Goal: Book appointment/travel/reservation

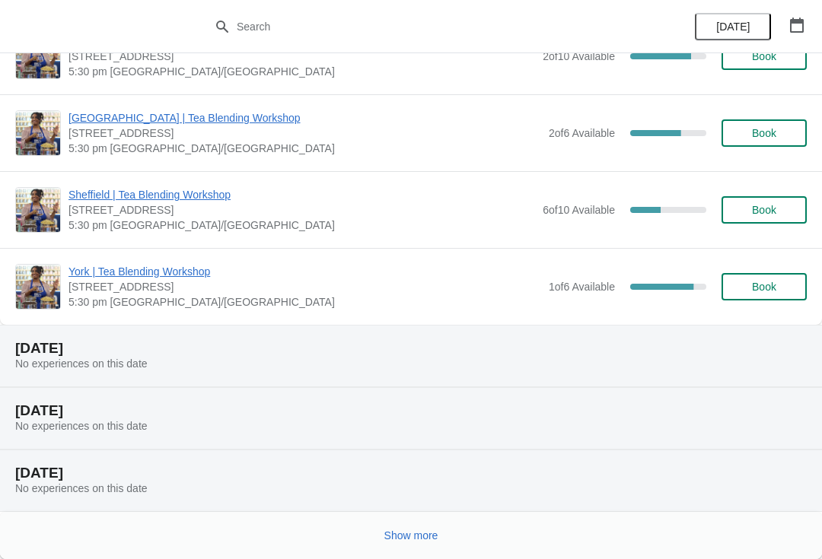
scroll to position [1493, 0]
click at [808, 28] on button "button" at bounding box center [796, 24] width 27 height 27
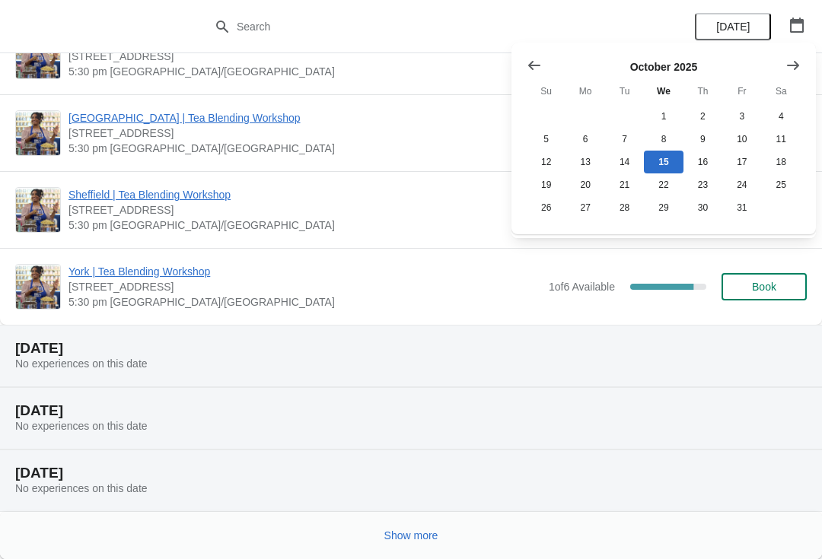
click at [795, 69] on icon "Show next month, November 2025" at bounding box center [793, 64] width 12 height 9
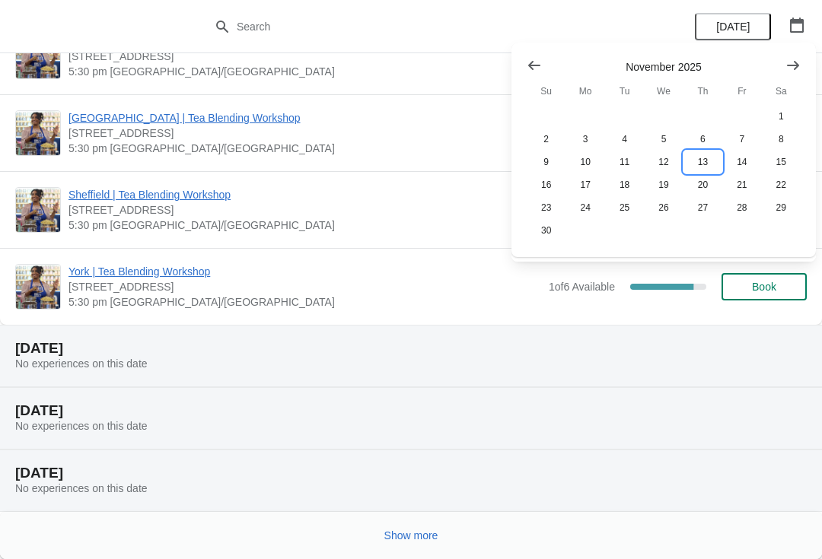
click at [704, 163] on button "13" at bounding box center [702, 162] width 39 height 23
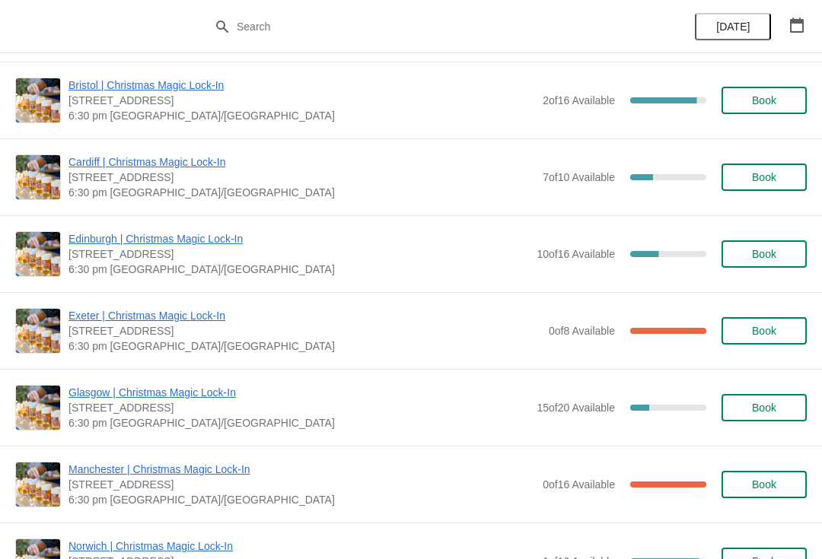
scroll to position [464, 0]
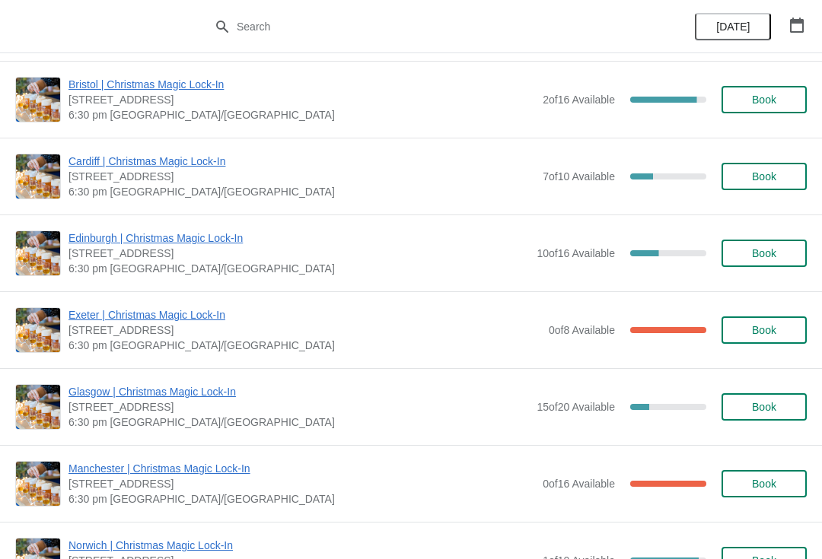
click at [773, 404] on span "Book" at bounding box center [764, 407] width 24 height 12
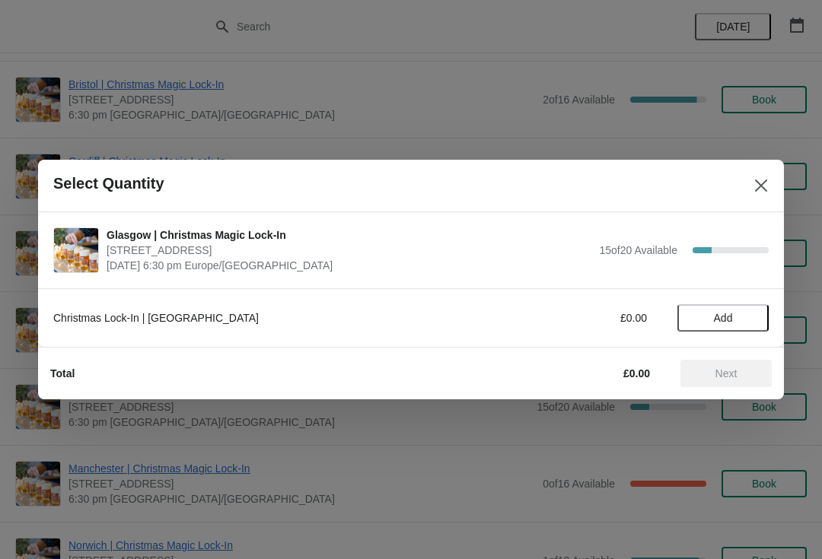
click at [711, 315] on span "Add" at bounding box center [723, 318] width 64 height 12
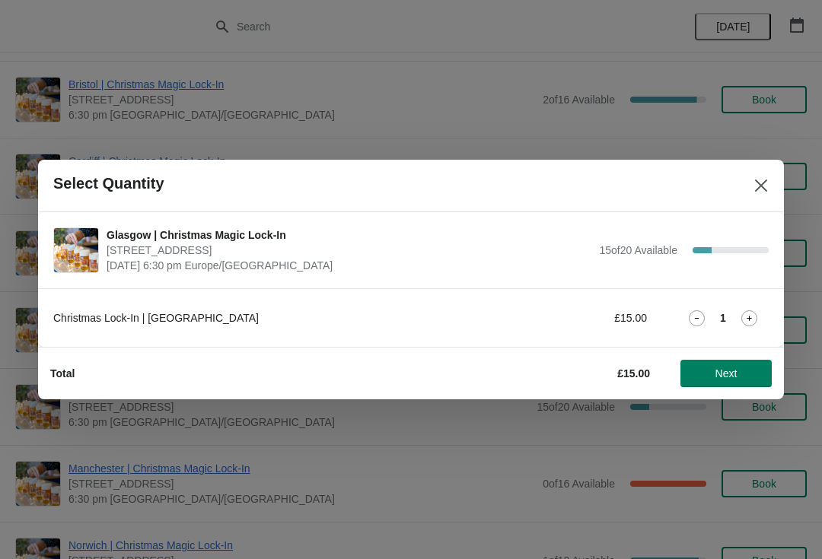
click at [726, 384] on button "Next" at bounding box center [725, 373] width 91 height 27
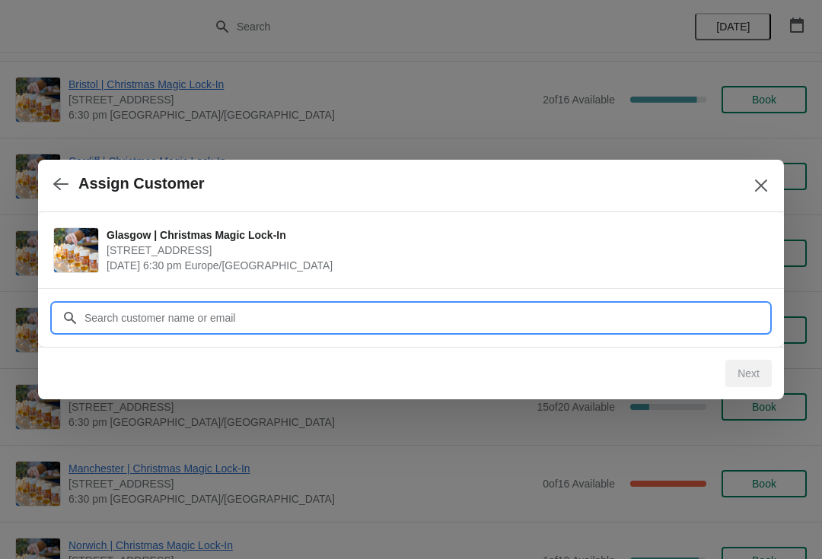
click at [333, 327] on input "Customer" at bounding box center [426, 317] width 685 height 27
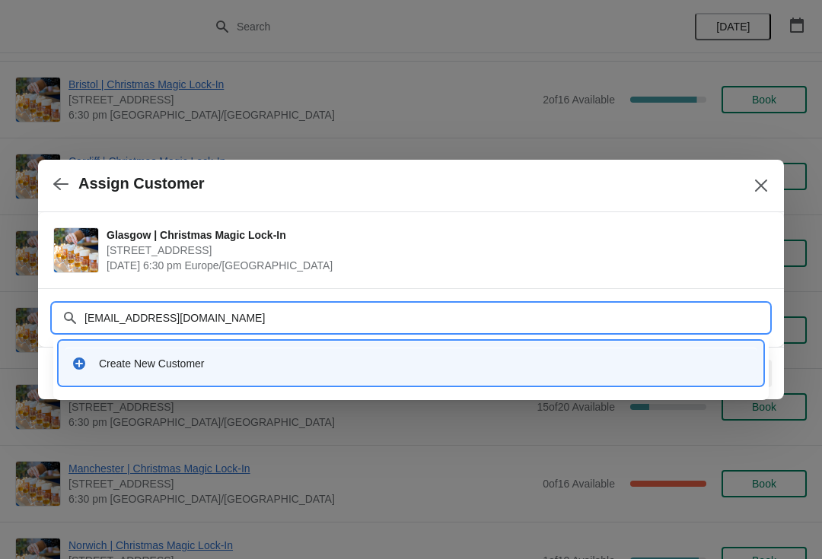
type input "[EMAIL_ADDRESS][DOMAIN_NAME]"
click at [283, 367] on div "Create New Customer" at bounding box center [425, 363] width 652 height 15
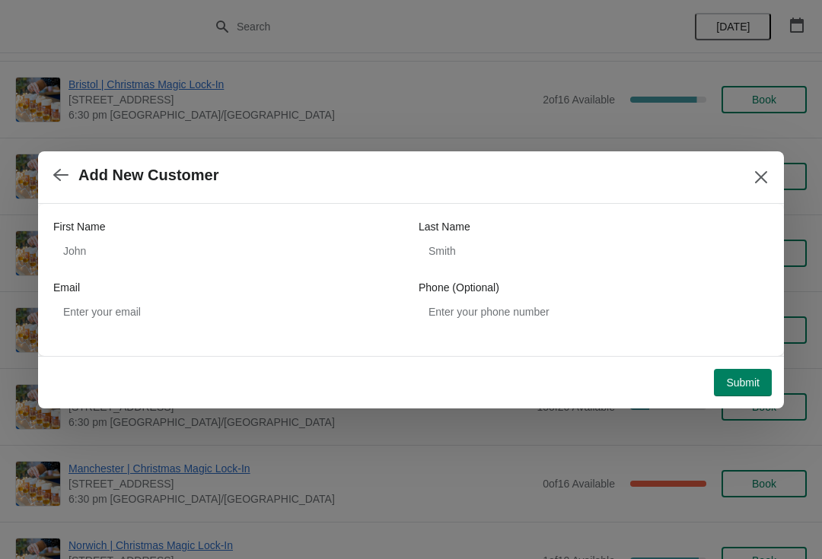
click at [212, 224] on div "First Name" at bounding box center [228, 226] width 350 height 15
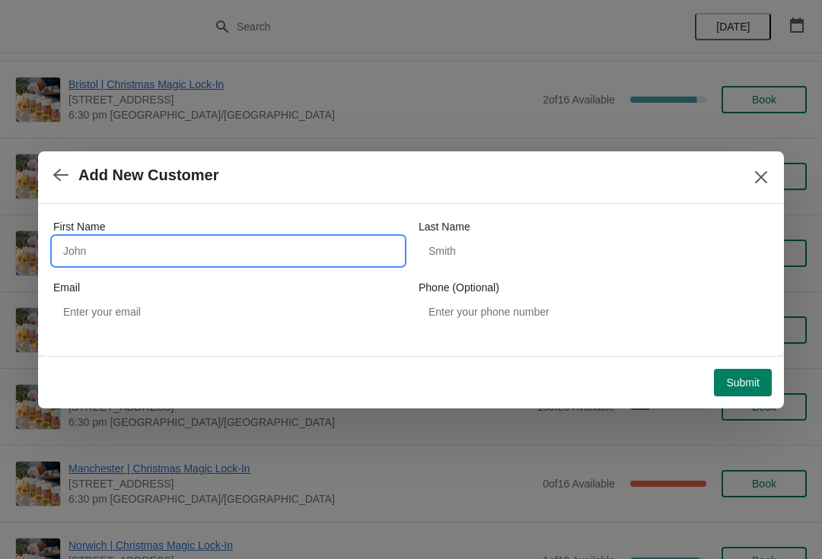
click at [206, 264] on input "First Name" at bounding box center [228, 250] width 350 height 27
type input "[PERSON_NAME]"
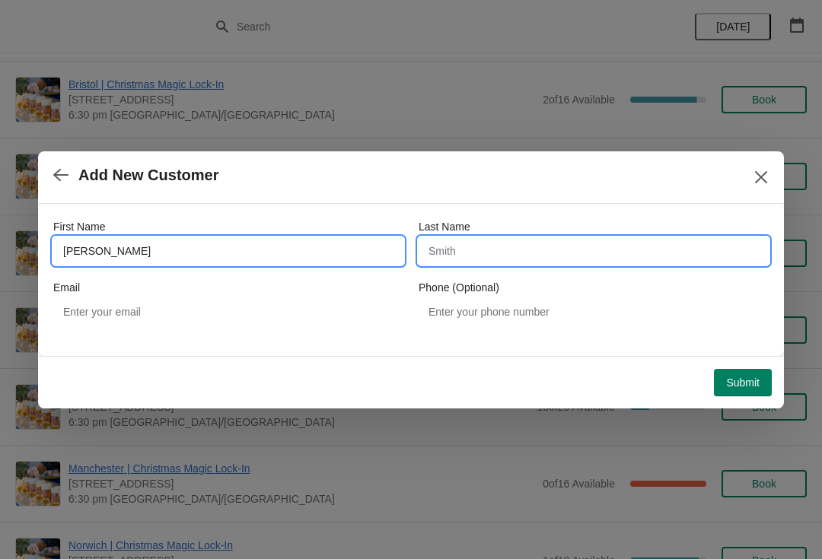
click at [464, 248] on input "Last Name" at bounding box center [594, 250] width 350 height 27
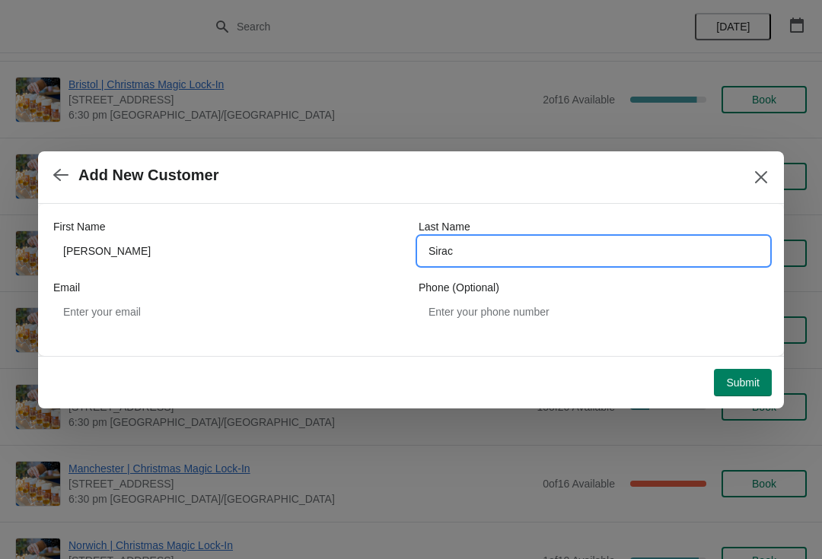
type input "Sirac"
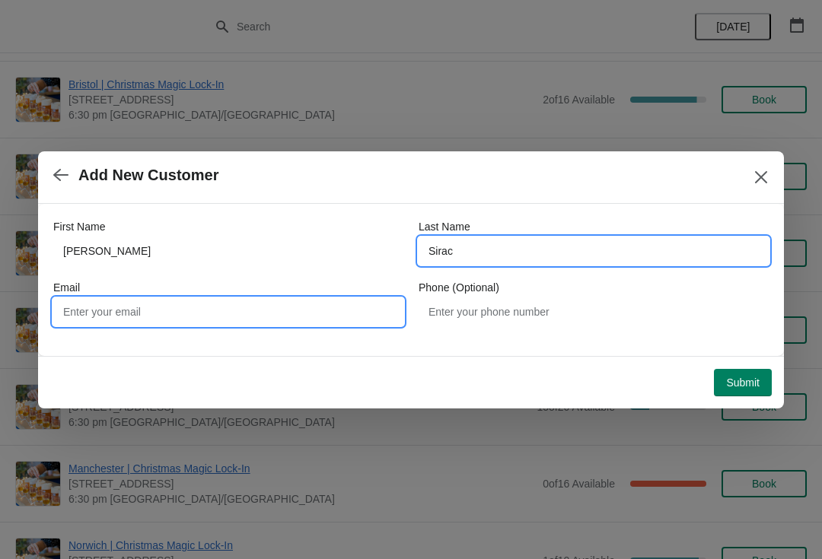
click at [292, 308] on input "Email" at bounding box center [228, 311] width 350 height 27
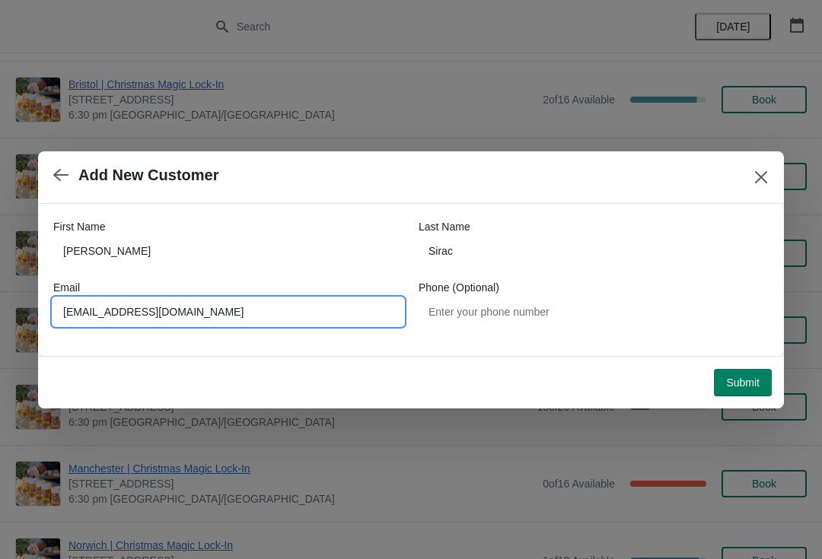
type input "[EMAIL_ADDRESS][DOMAIN_NAME]"
click at [757, 394] on button "Submit" at bounding box center [743, 382] width 58 height 27
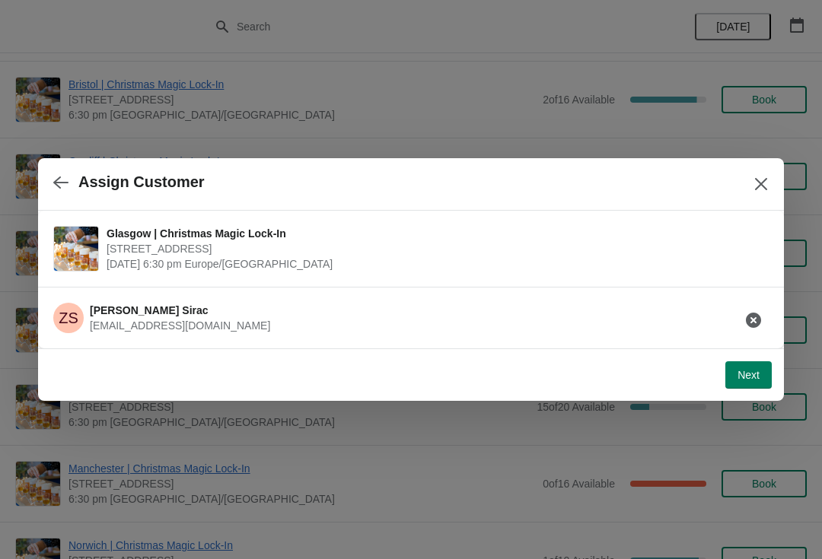
click at [739, 372] on span "Next" at bounding box center [749, 375] width 22 height 12
select select "No"
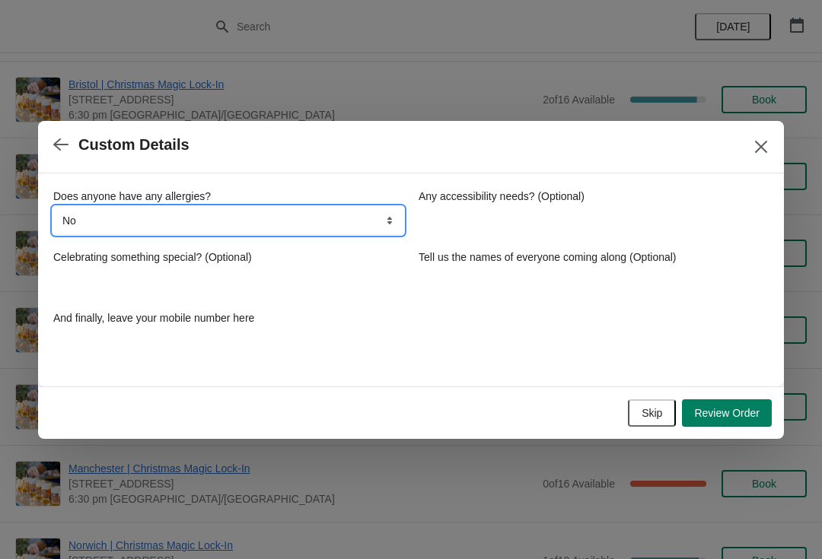
click at [269, 220] on select "No Yes, nuts Yes, wheat Yes, other" at bounding box center [228, 220] width 350 height 27
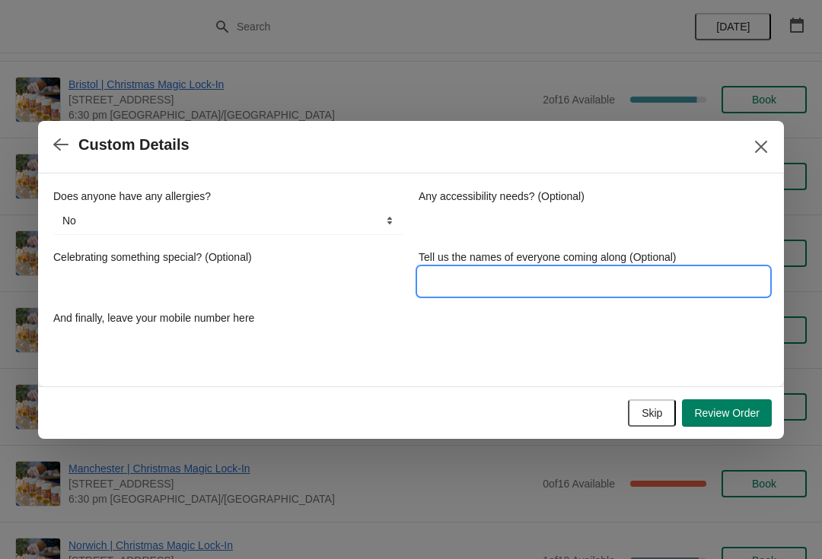
click at [538, 274] on input "Tell us the names of everyone coming along (Optional)" at bounding box center [594, 281] width 350 height 27
type input "[PERSON_NAME]"
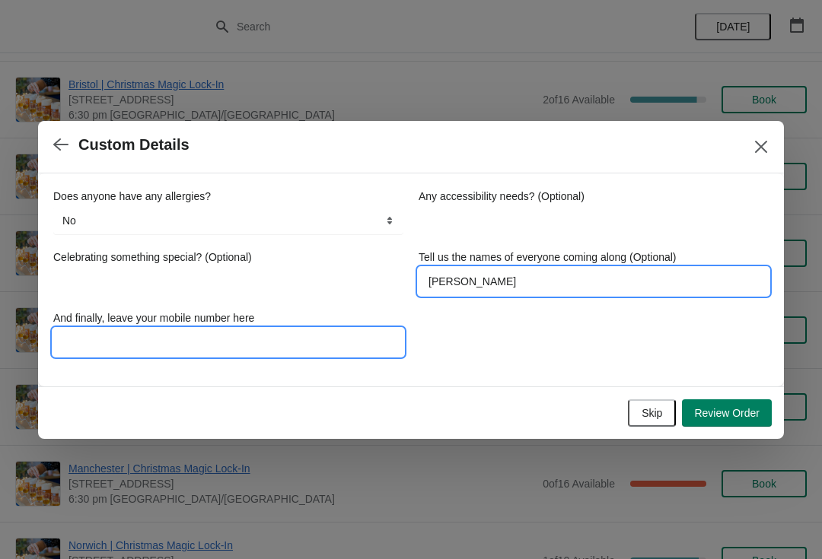
click at [224, 329] on input "And finally, leave your mobile number here" at bounding box center [228, 342] width 350 height 27
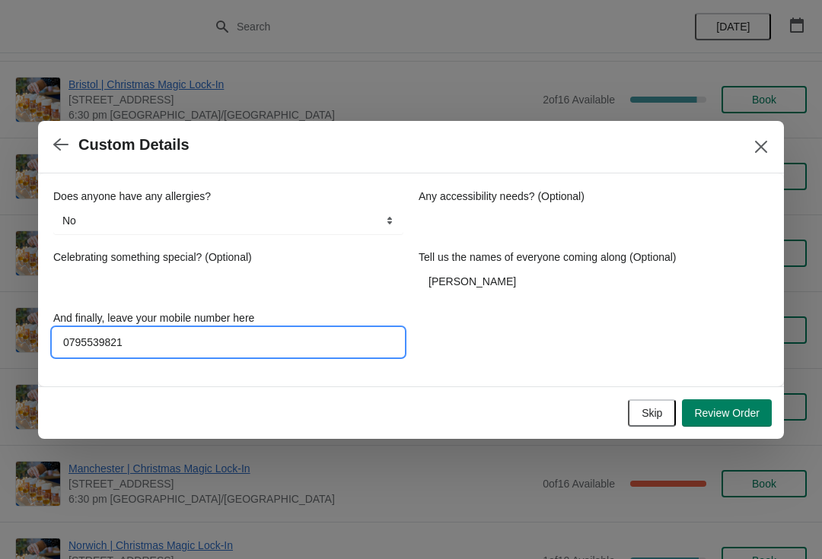
type input "07955398212"
